Goal: Information Seeking & Learning: Learn about a topic

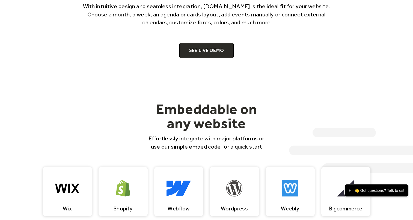
scroll to position [410, 0]
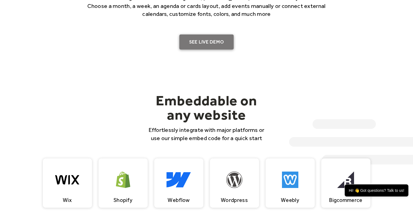
click at [216, 44] on link "SEE LIVE DEMO" at bounding box center [206, 41] width 55 height 15
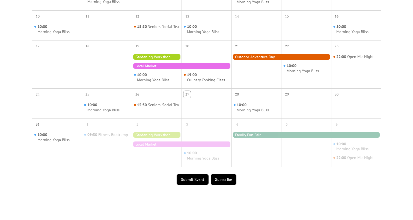
scroll to position [273, 0]
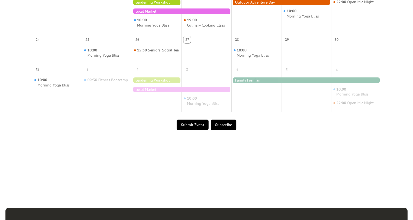
click at [162, 14] on div at bounding box center [182, 10] width 100 height 5
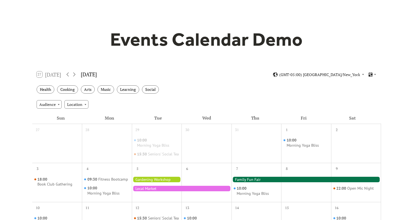
scroll to position [0, 0]
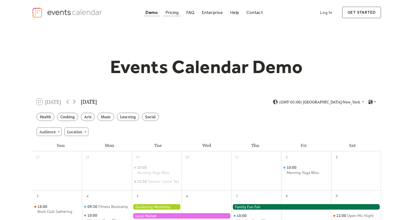
click at [176, 13] on div "Pricing" at bounding box center [172, 12] width 13 height 3
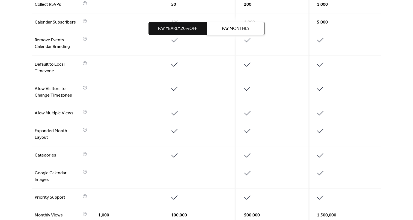
scroll to position [382, 0]
